Goal: Task Accomplishment & Management: Manage account settings

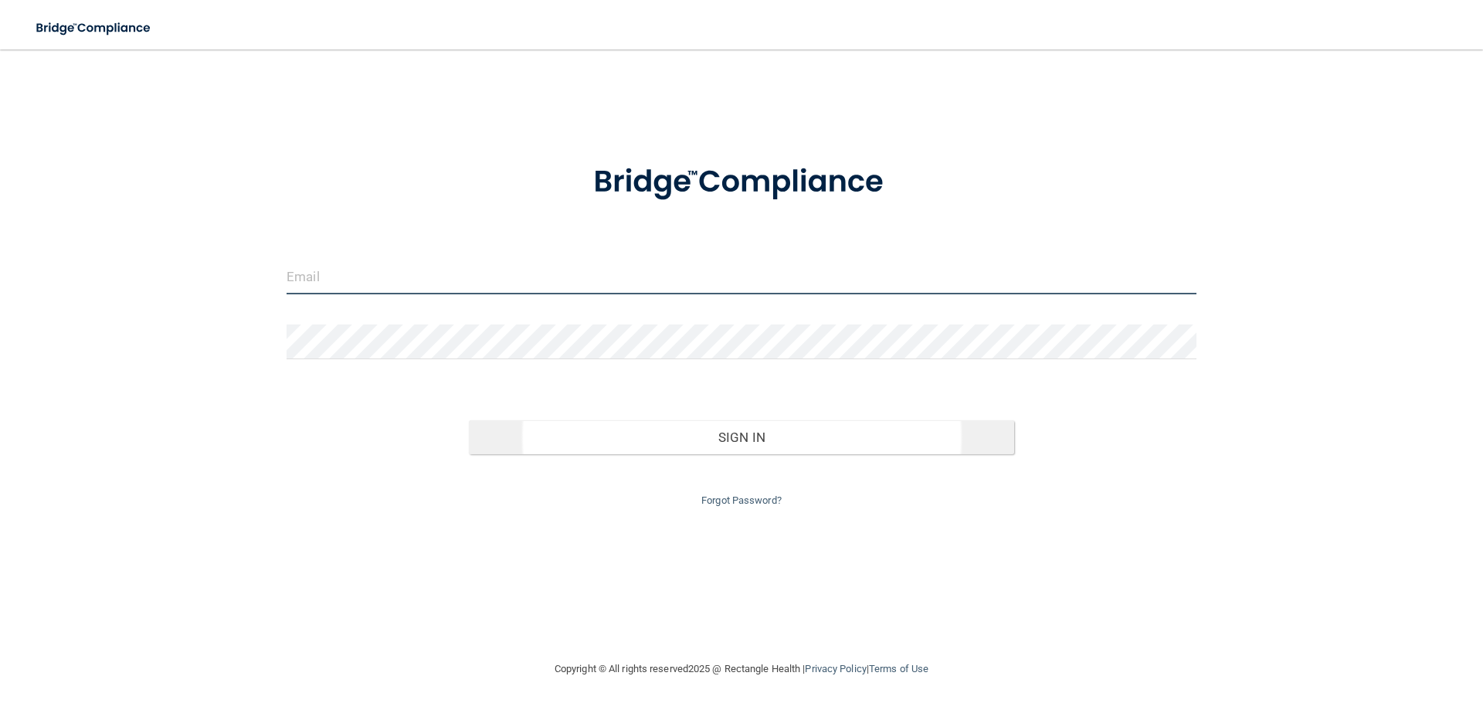
type input "[EMAIL_ADDRESS][DOMAIN_NAME]"
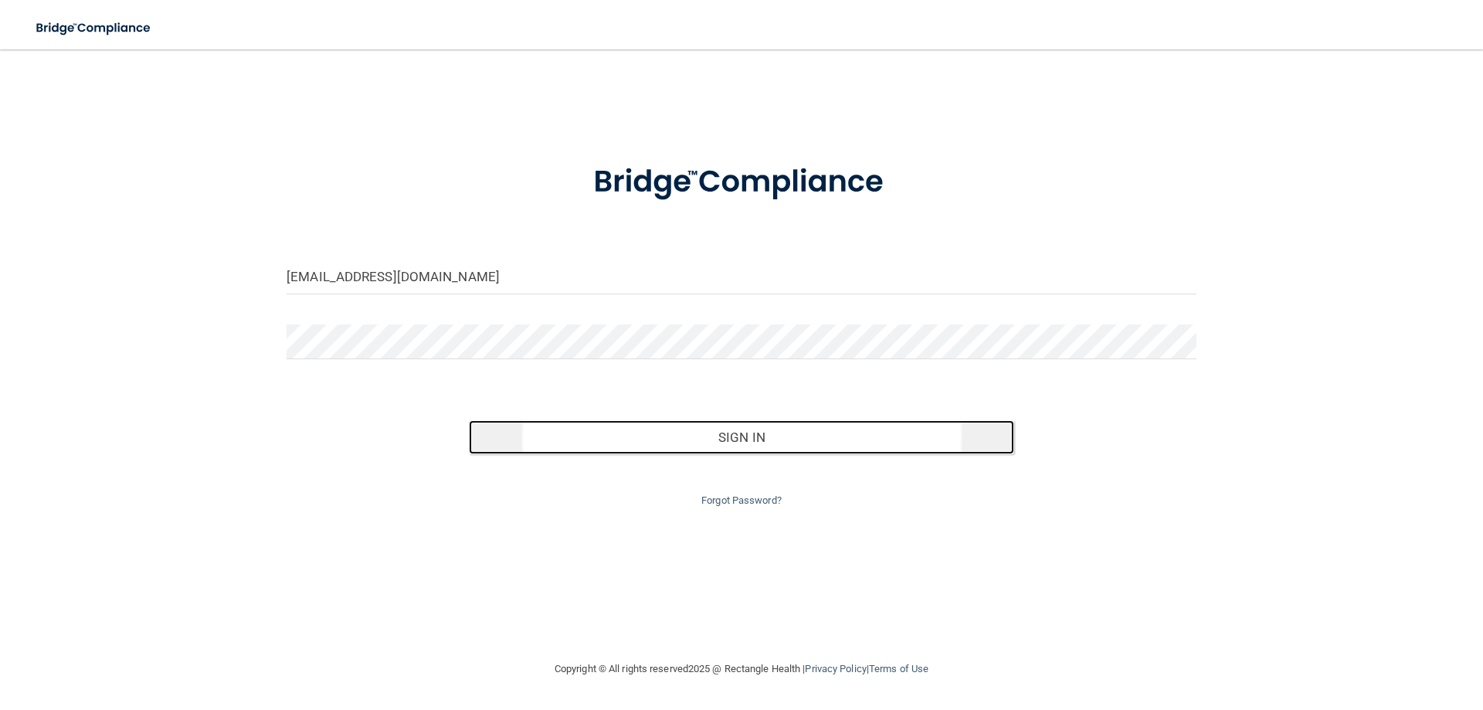
click at [758, 437] on button "Sign In" at bounding box center [742, 437] width 546 height 34
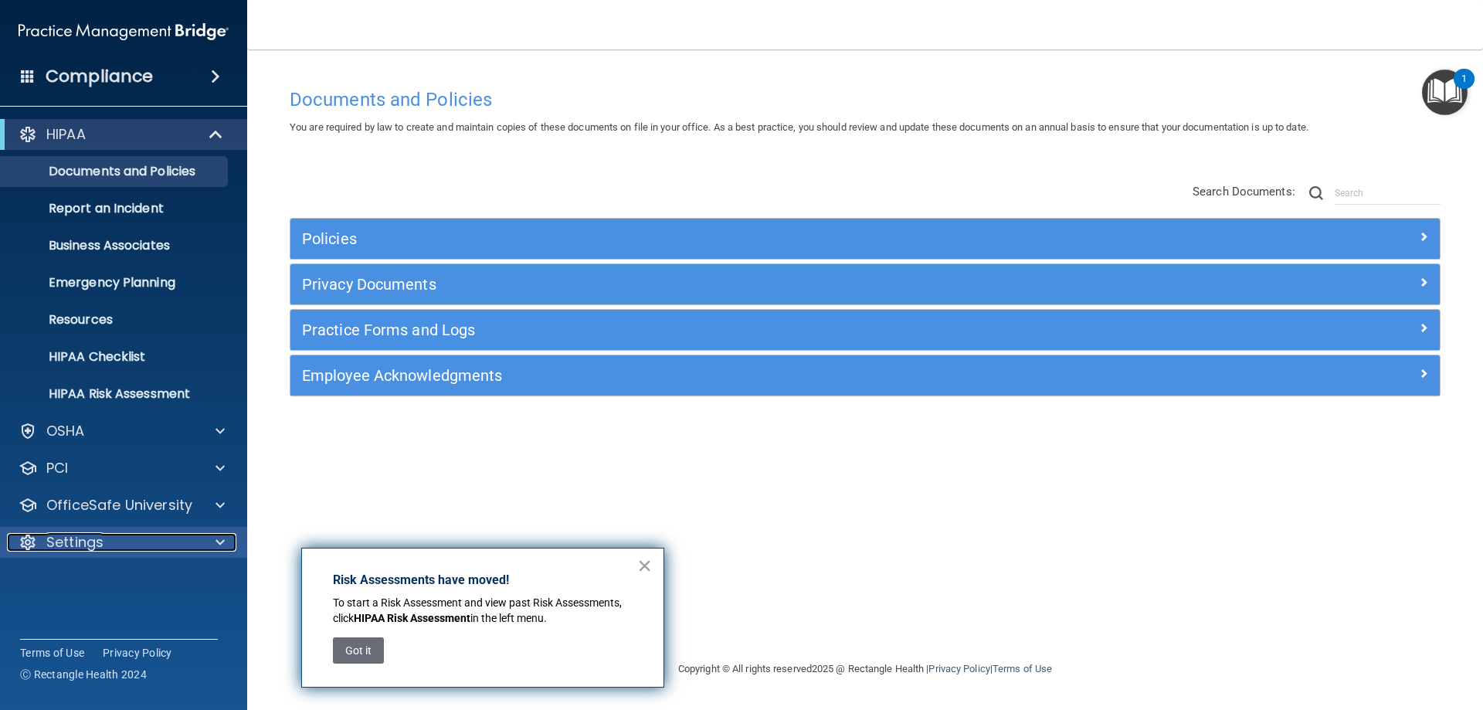
drag, startPoint x: 758, startPoint y: 431, endPoint x: 175, endPoint y: 548, distance: 594.9
click at [175, 548] on div "Settings" at bounding box center [103, 542] width 192 height 19
click at [158, 572] on p "My Account" at bounding box center [115, 579] width 211 height 15
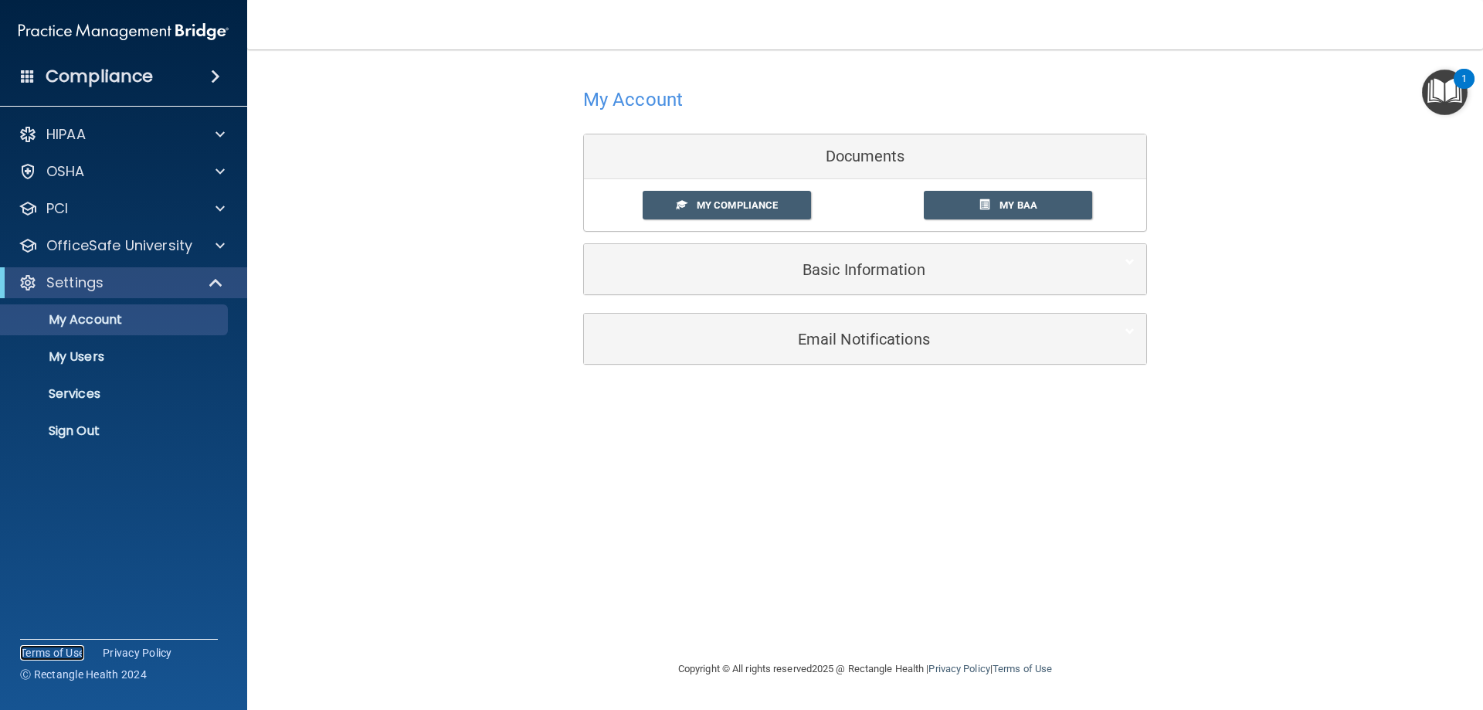
click at [65, 651] on link "Terms of Use" at bounding box center [52, 652] width 64 height 15
click at [93, 432] on p "Sign Out" at bounding box center [115, 430] width 211 height 15
